Goal: Communication & Community: Answer question/provide support

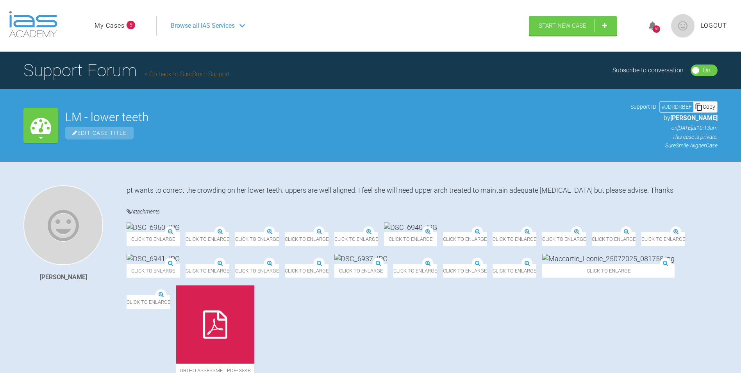
click at [654, 27] on div "54" at bounding box center [656, 28] width 7 height 7
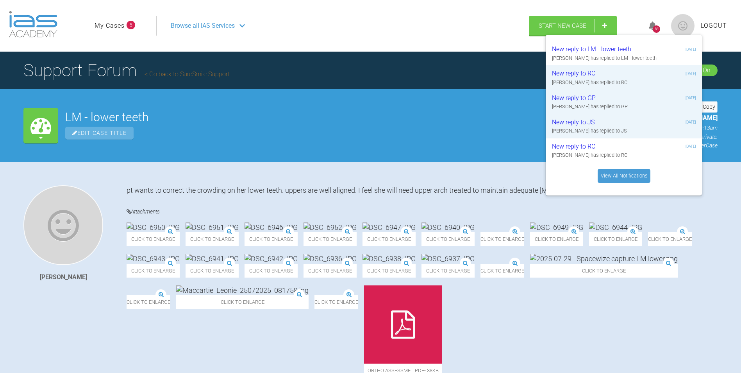
click at [615, 177] on link "View All Notifications" at bounding box center [624, 176] width 53 height 14
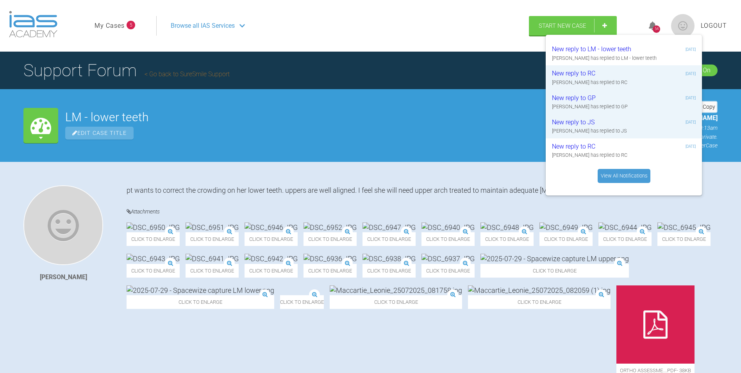
click at [713, 23] on span "Logout" at bounding box center [714, 26] width 26 height 10
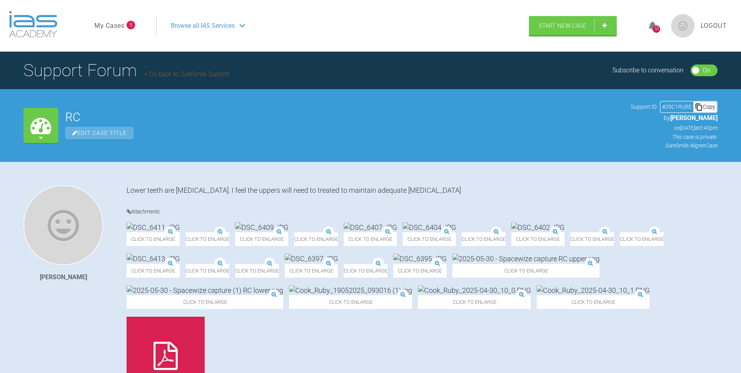
click at [220, 24] on span "Browse all IAS Services" at bounding box center [203, 26] width 64 height 10
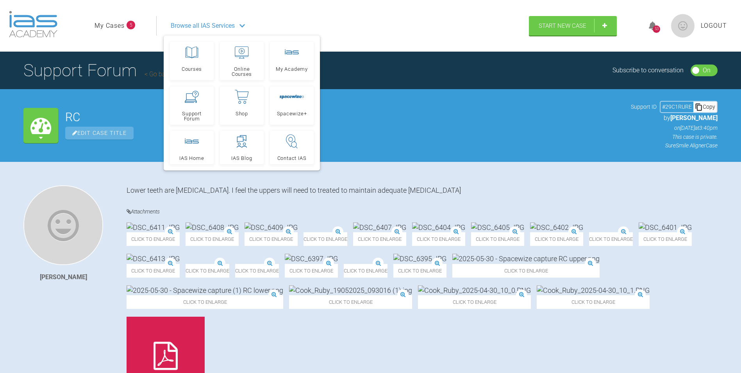
click at [130, 26] on span "5" at bounding box center [131, 25] width 9 height 9
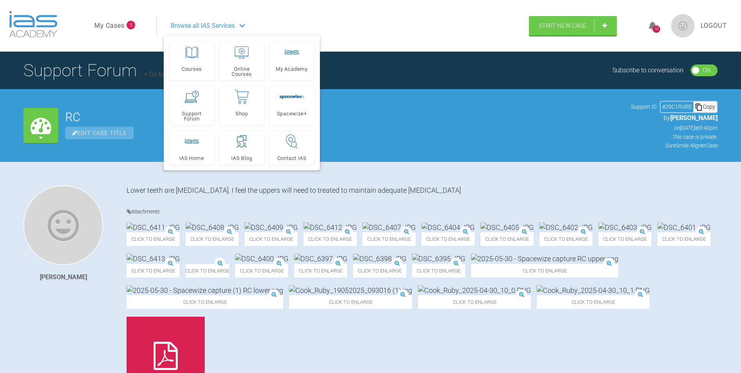
click at [105, 26] on link "My Cases" at bounding box center [110, 26] width 30 height 10
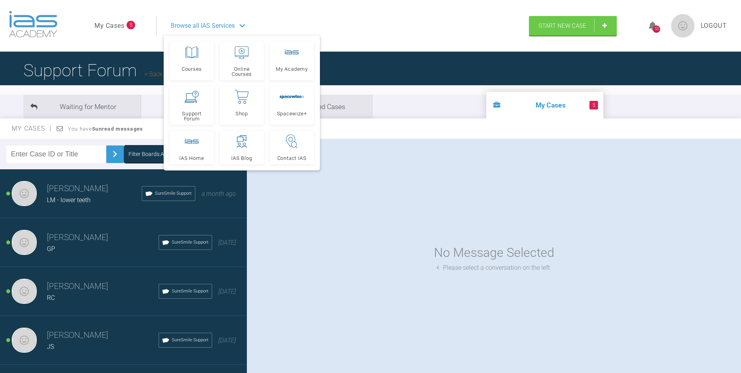
click at [361, 186] on div "No Message Selected Please select a conversation on the left." at bounding box center [494, 257] width 494 height 237
click at [242, 25] on icon at bounding box center [241, 26] width 5 height 6
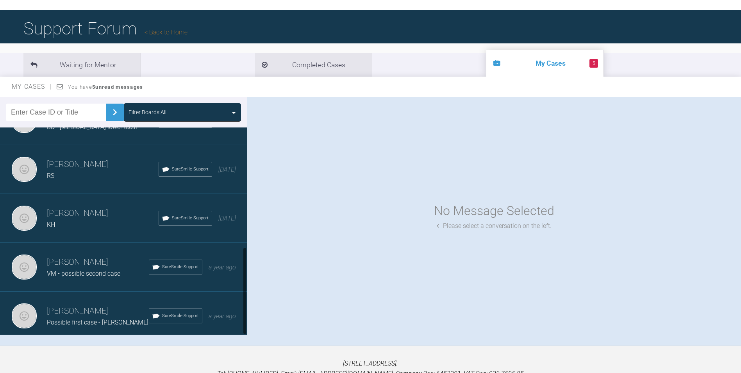
scroll to position [81, 0]
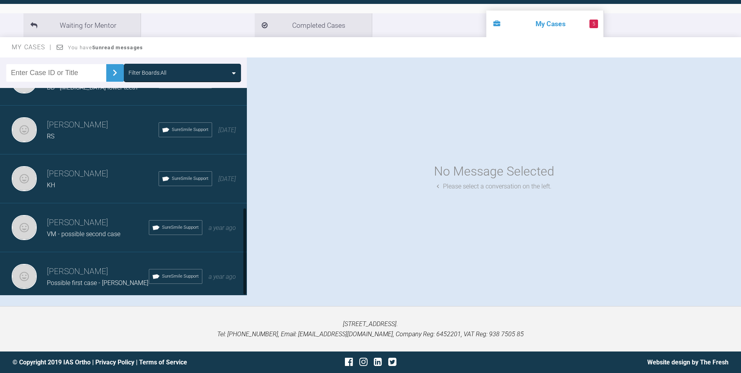
click at [91, 265] on h3 "Rupen Patel" at bounding box center [98, 271] width 102 height 13
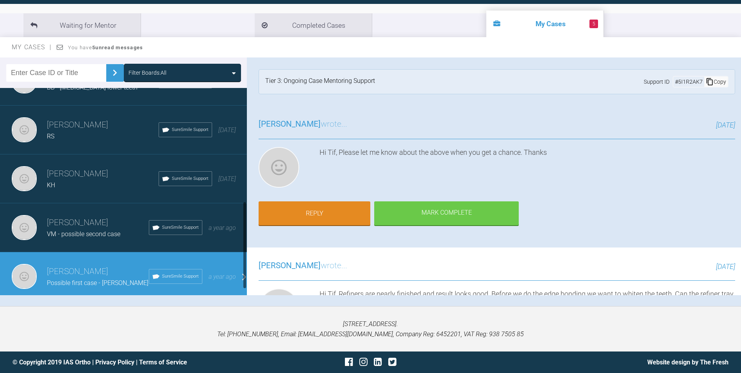
scroll to position [242, 0]
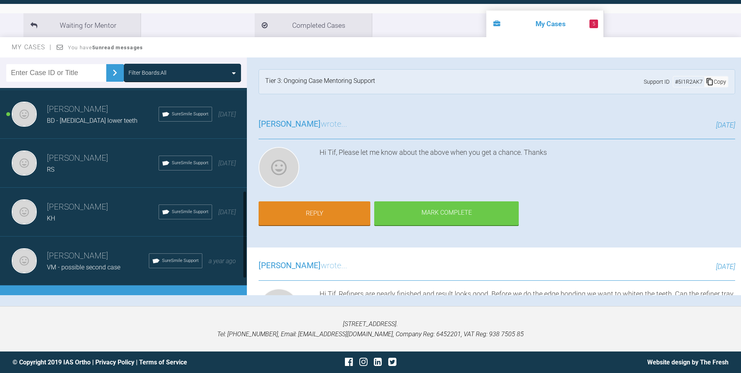
click at [91, 209] on h3 "Rupen Patel" at bounding box center [103, 206] width 112 height 13
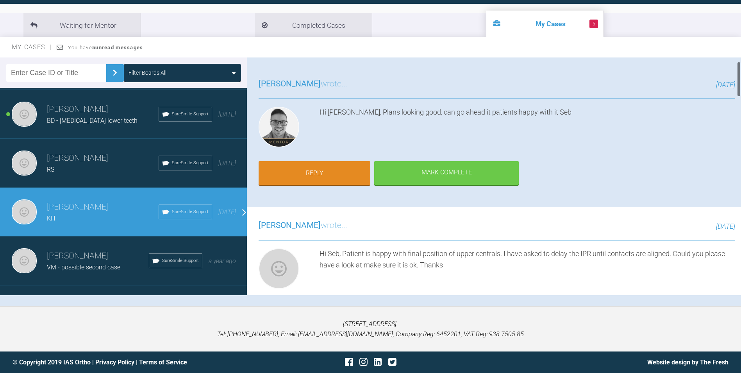
scroll to position [0, 0]
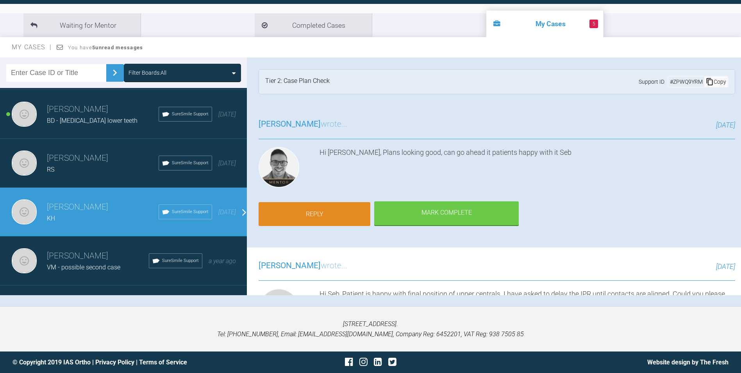
click at [319, 215] on link "Reply" at bounding box center [315, 214] width 112 height 24
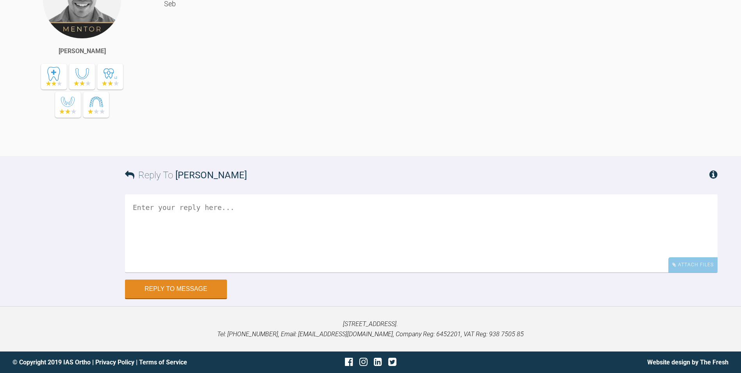
scroll to position [2485, 0]
click at [184, 230] on textarea at bounding box center [421, 233] width 593 height 78
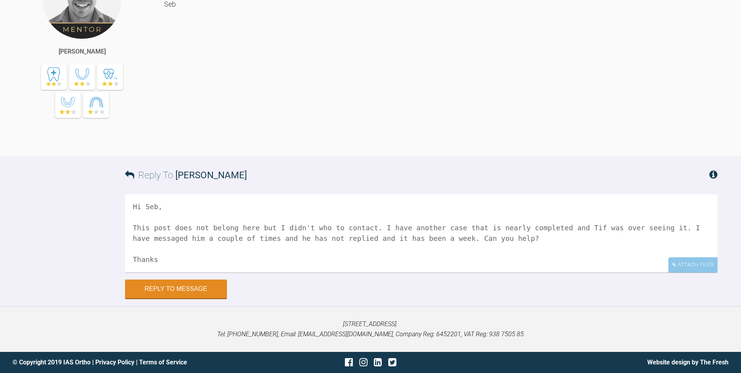
scroll to position [1, 0]
click at [299, 227] on textarea "Hi Seb, This post does not belong here but I didn't who to contact. I have anot…" at bounding box center [421, 233] width 593 height 78
type textarea "Hi Seb, This post does not belong here but I didn't know who to contact. I have…"
click at [162, 294] on button "Reply to Message" at bounding box center [176, 289] width 102 height 19
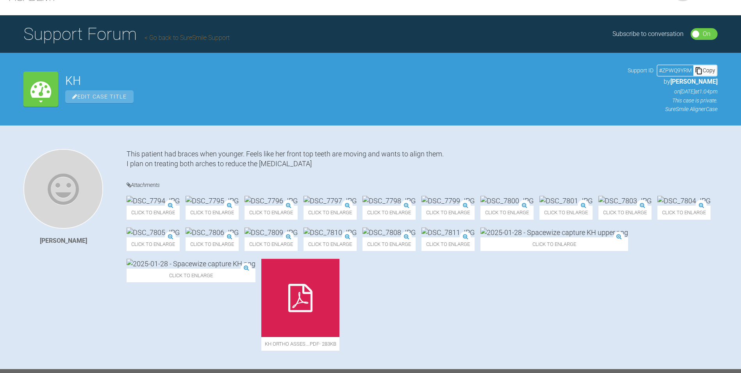
scroll to position [0, 0]
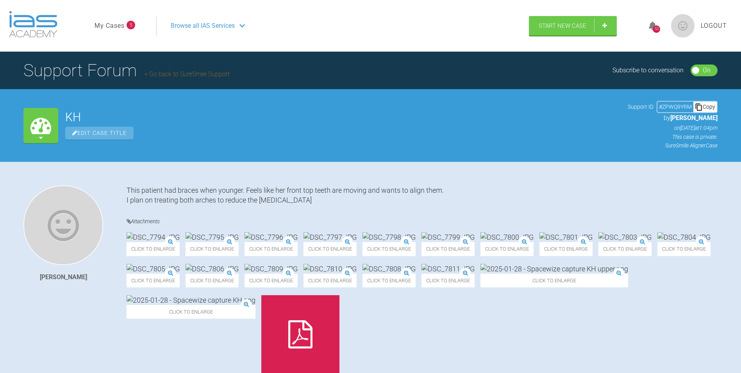
click at [714, 25] on span "Logout" at bounding box center [714, 26] width 26 height 10
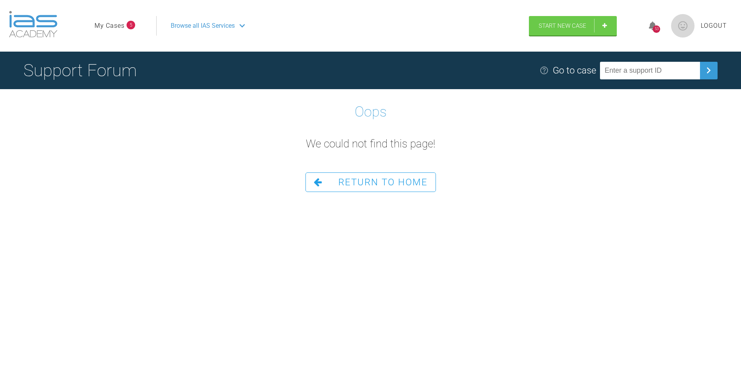
click at [707, 23] on span "Logout" at bounding box center [714, 26] width 26 height 10
